Goal: Transaction & Acquisition: Purchase product/service

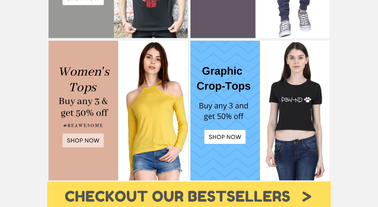
scroll to position [240, 0]
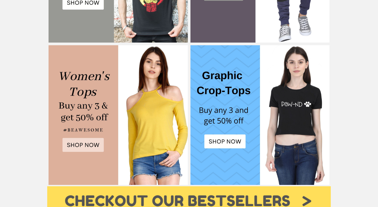
click at [88, 100] on img at bounding box center [118, 114] width 139 height 139
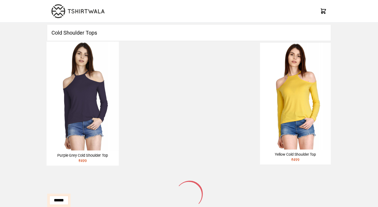
click at [86, 112] on img at bounding box center [82, 95] width 72 height 109
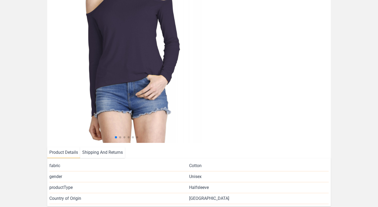
scroll to position [112, 0]
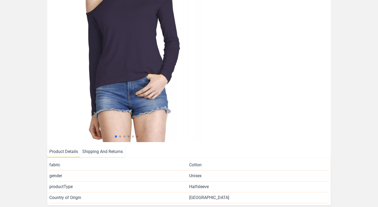
click at [121, 136] on span at bounding box center [120, 136] width 2 height 2
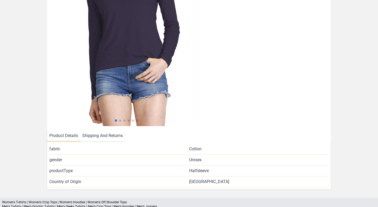
scroll to position [0, 0]
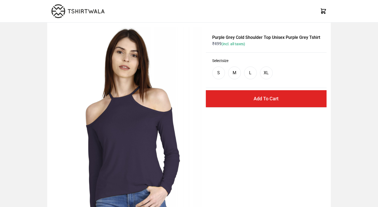
click at [161, 126] on img at bounding box center [127, 140] width 151 height 227
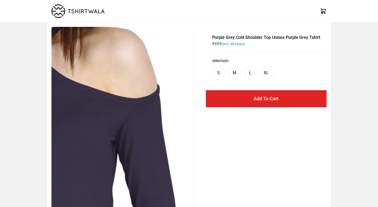
click at [161, 126] on img at bounding box center [25, 184] width 454 height 681
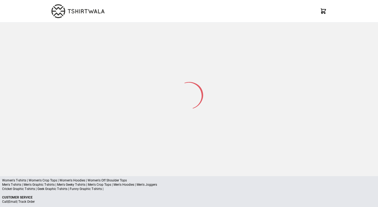
select select "*********"
